Goal: Find specific page/section: Find specific page/section

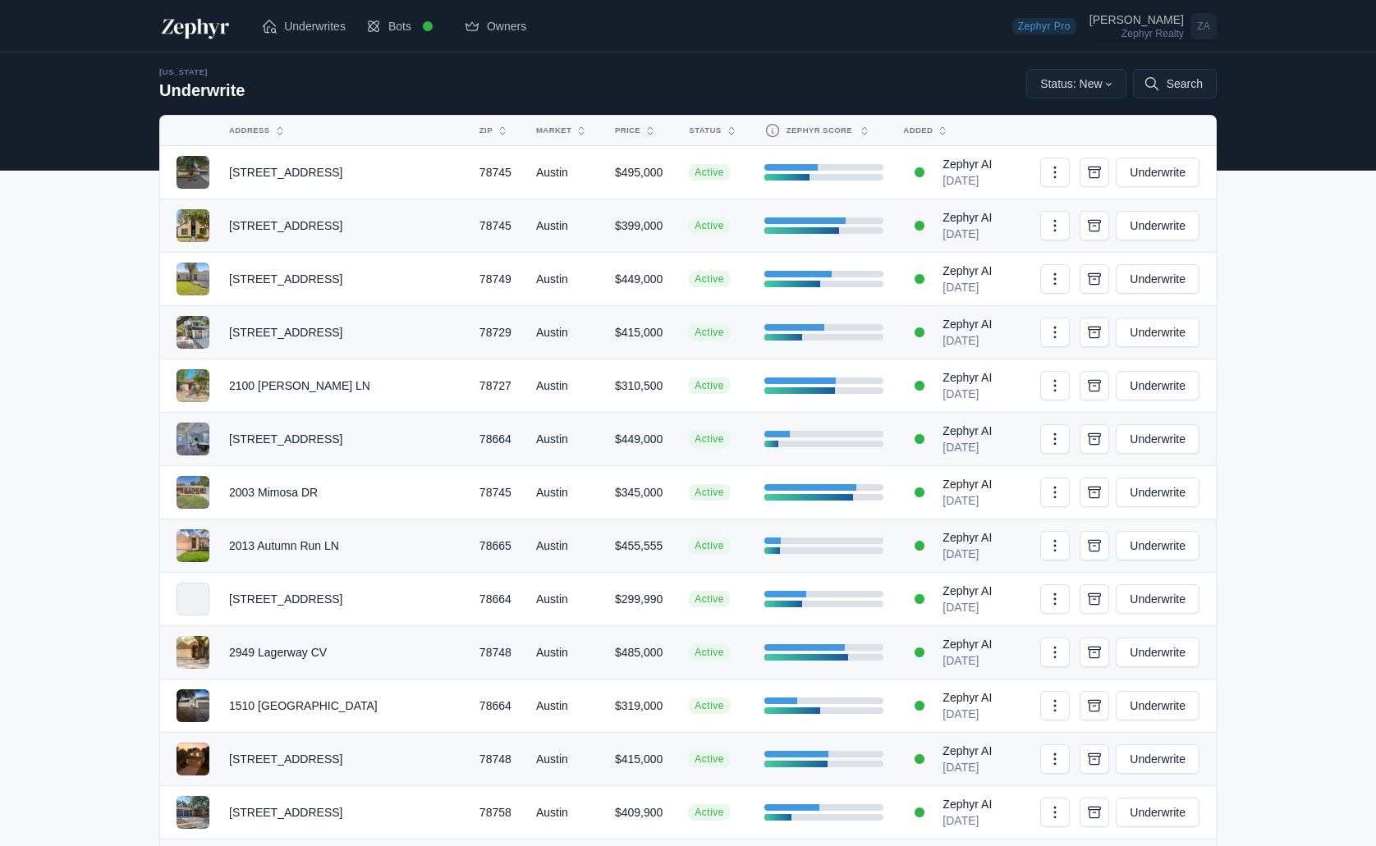
click at [1160, 25] on div "[PERSON_NAME]" at bounding box center [1136, 19] width 94 height 11
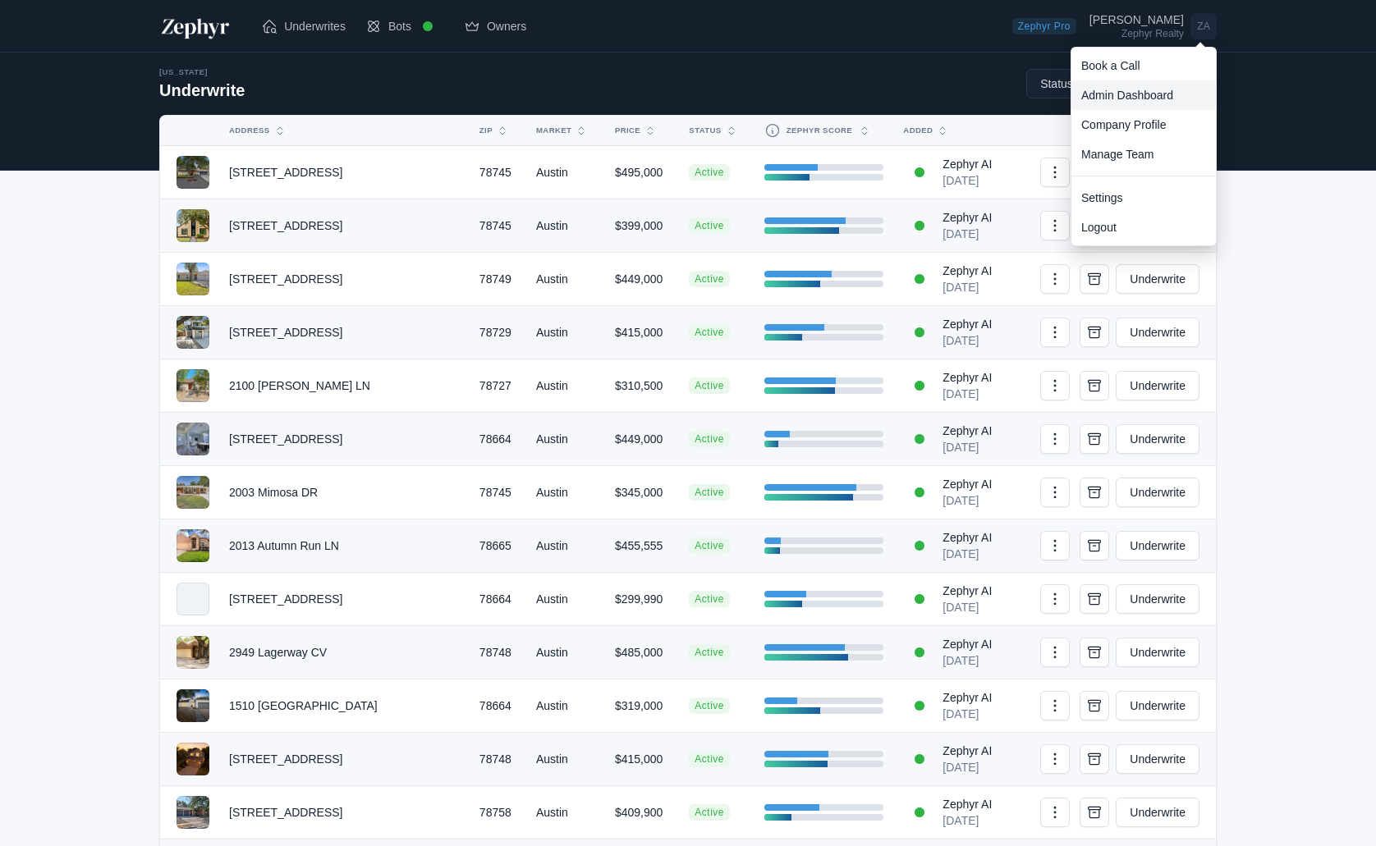
click at [1141, 95] on link "Admin Dashboard" at bounding box center [1143, 95] width 144 height 30
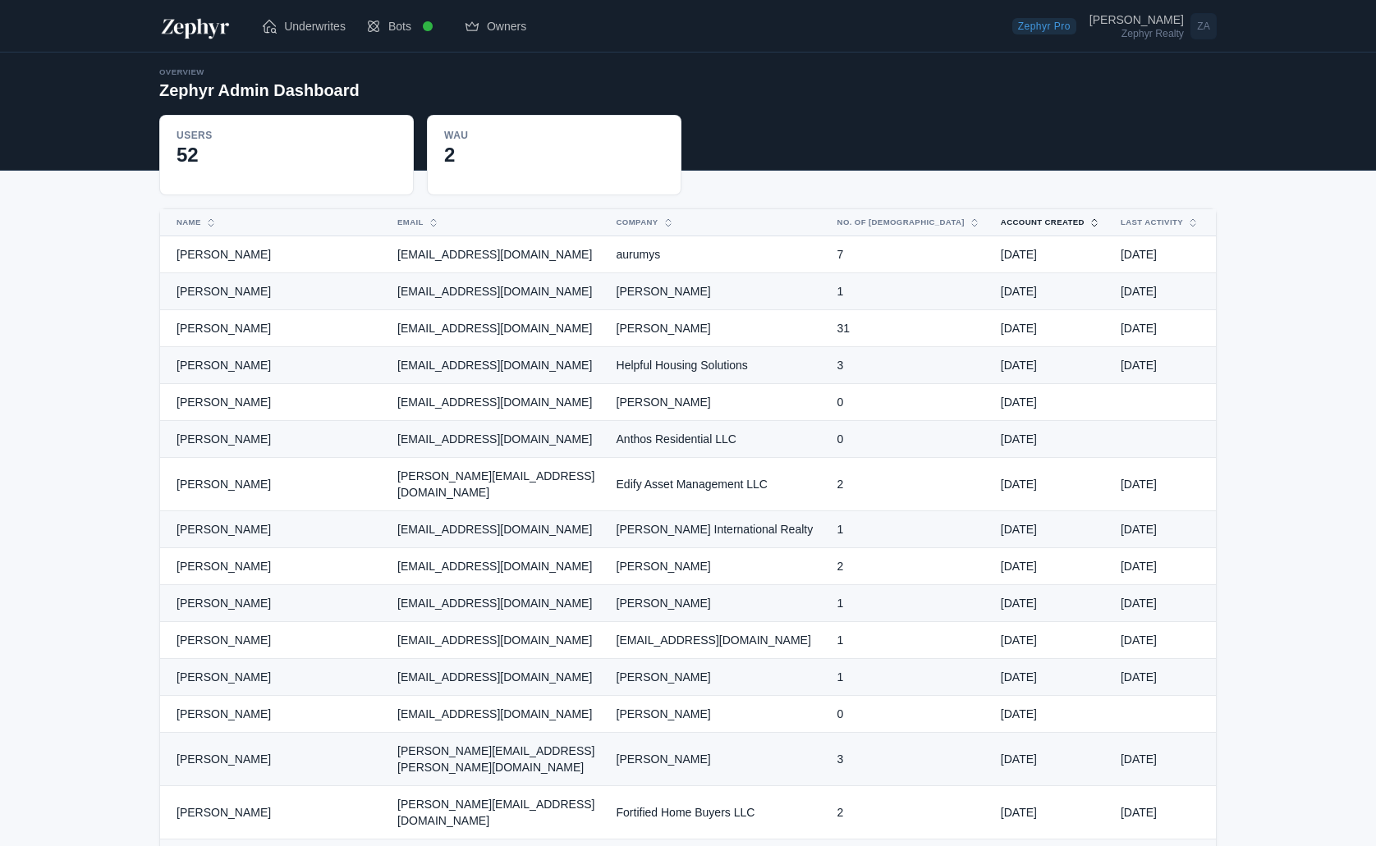
click at [1060, 220] on button "Account Created" at bounding box center [1041, 222] width 100 height 26
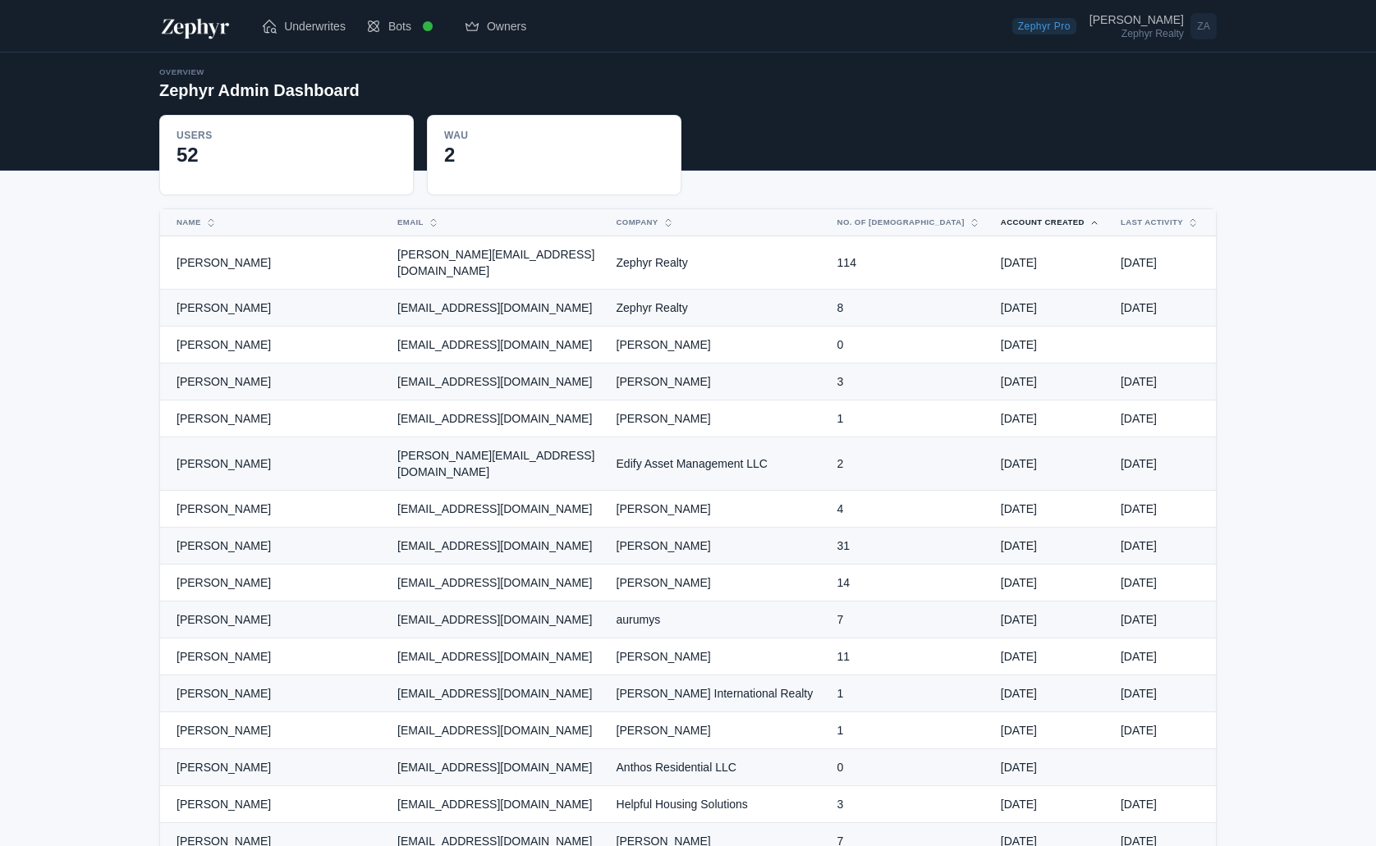
click at [1060, 220] on button "Account Created" at bounding box center [1041, 222] width 100 height 26
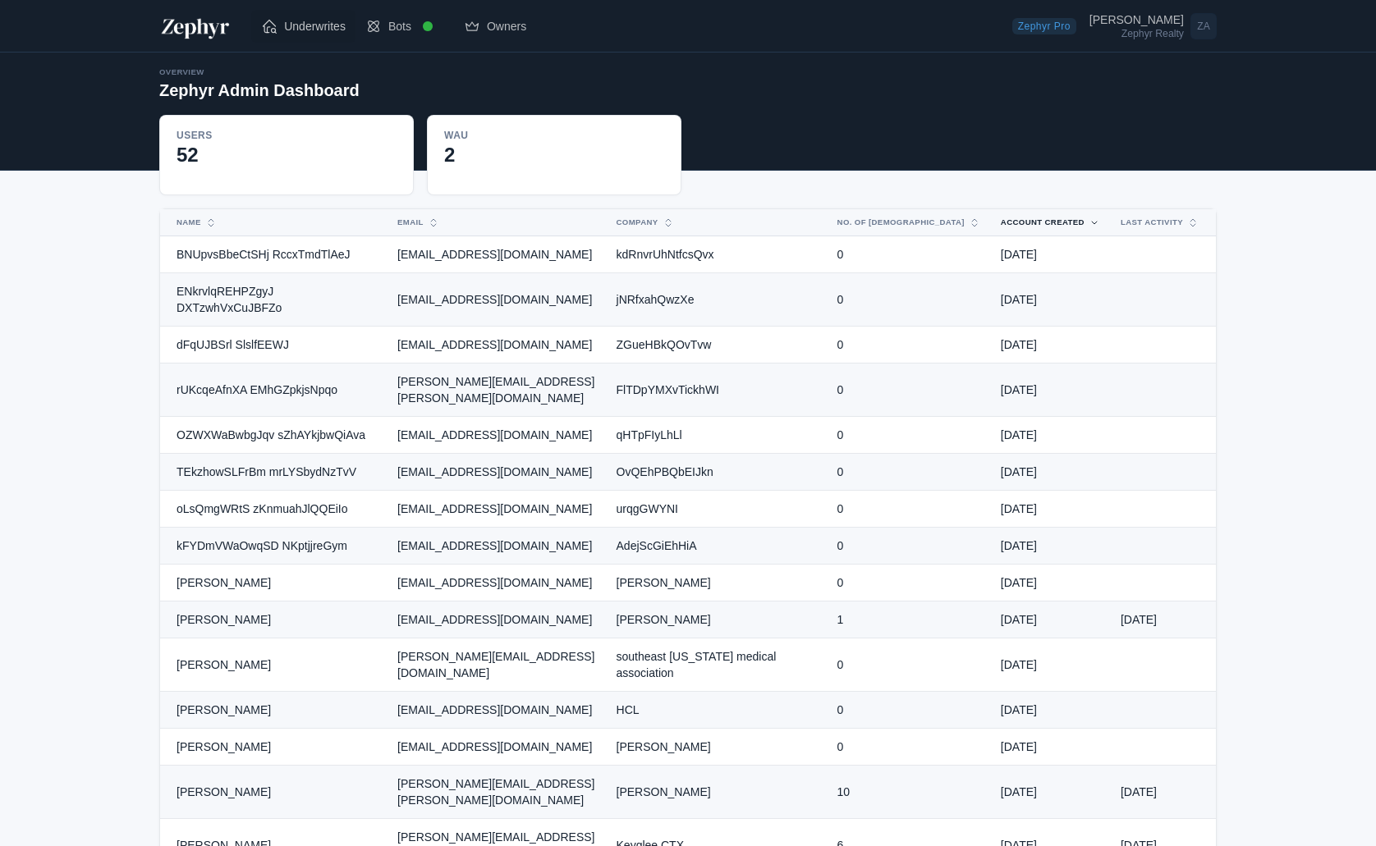
click at [327, 34] on link "Underwrites" at bounding box center [303, 26] width 104 height 33
